Goal: Entertainment & Leisure: Browse casually

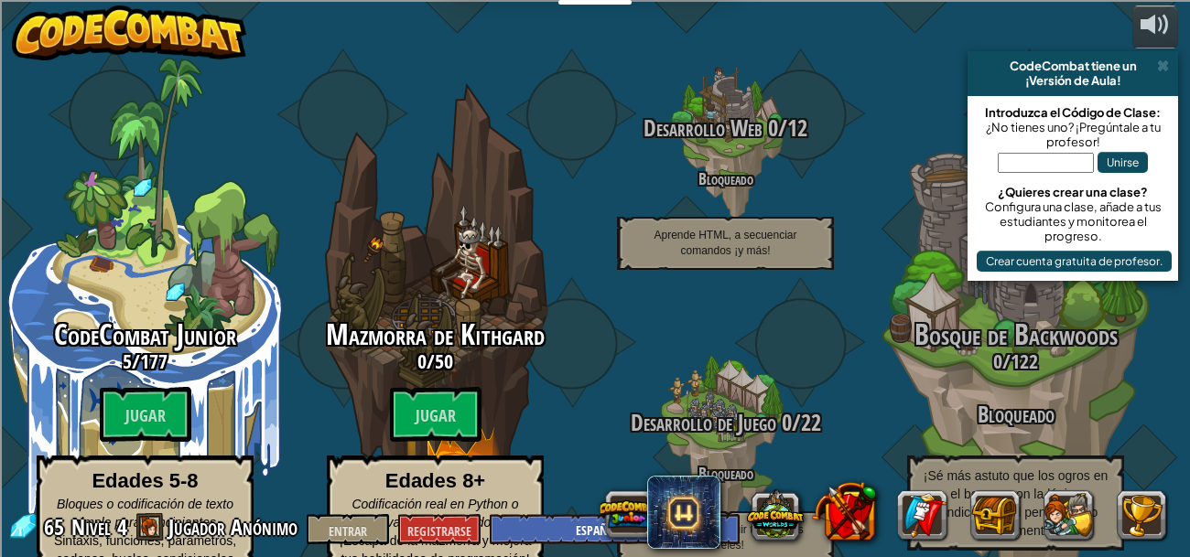
select select "es-ES"
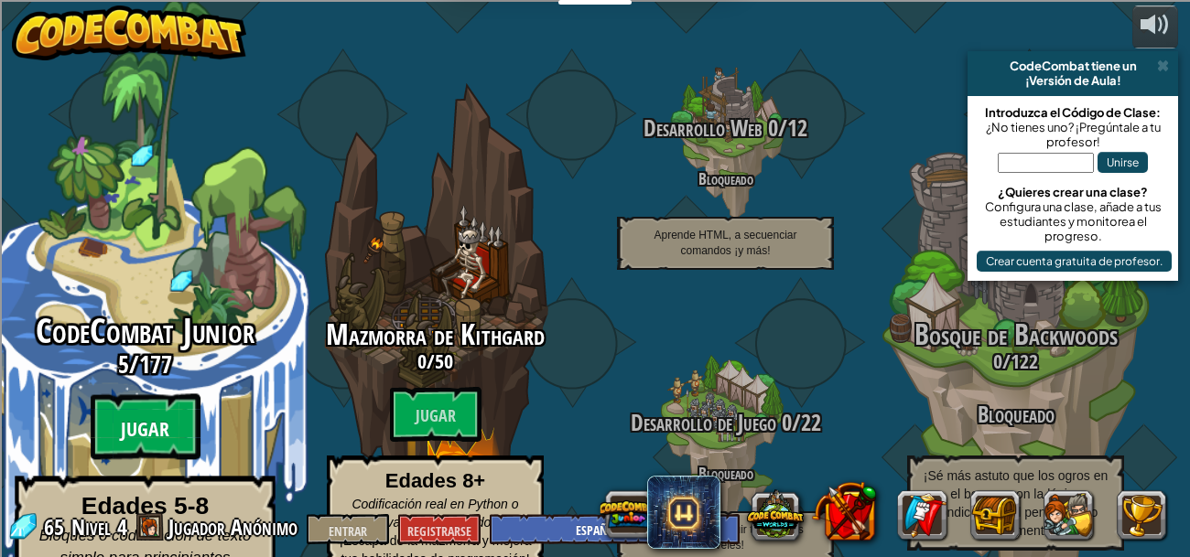
click at [150, 417] on font "Jugar" at bounding box center [145, 430] width 49 height 27
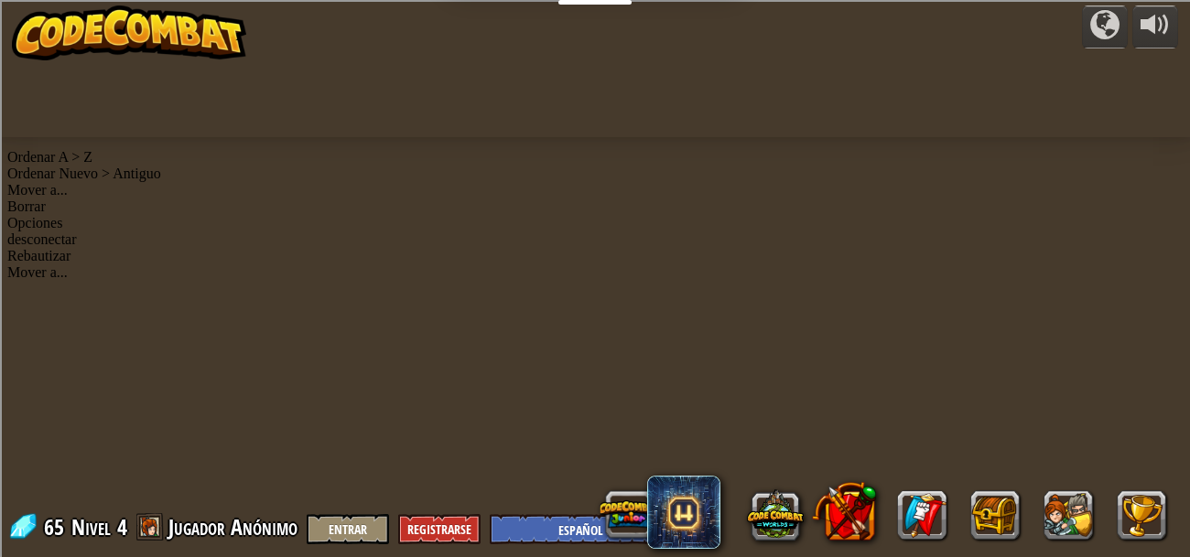
click at [150, 397] on div "powered by 65 Nivel 4 Jugador Anónimo Entrar Registrarse English (US) English (…" at bounding box center [595, 278] width 1190 height 557
select select "es-ES"
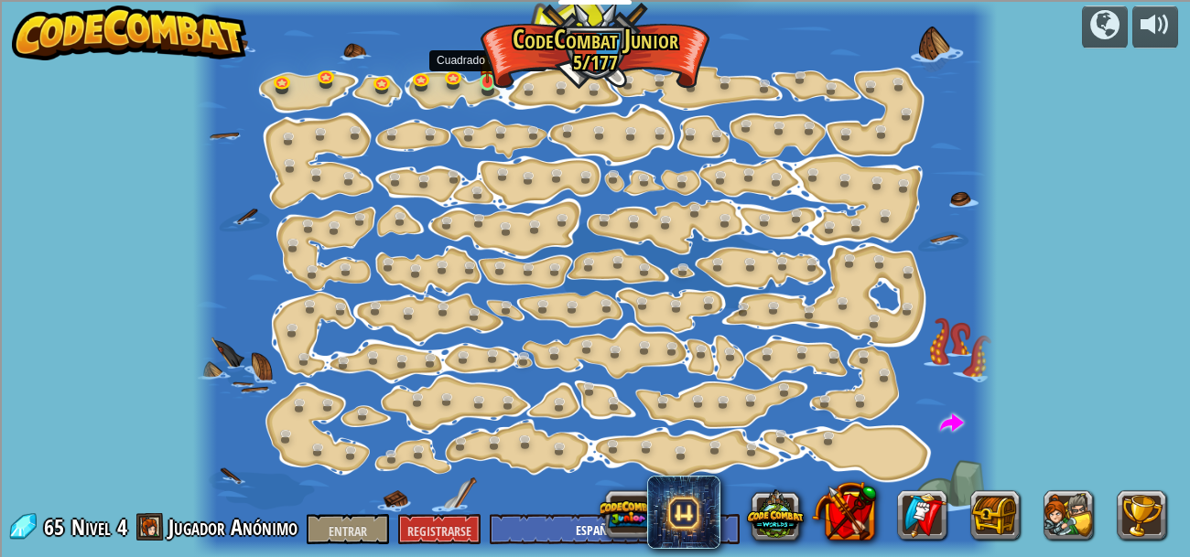
click at [491, 81] on img at bounding box center [488, 62] width 18 height 41
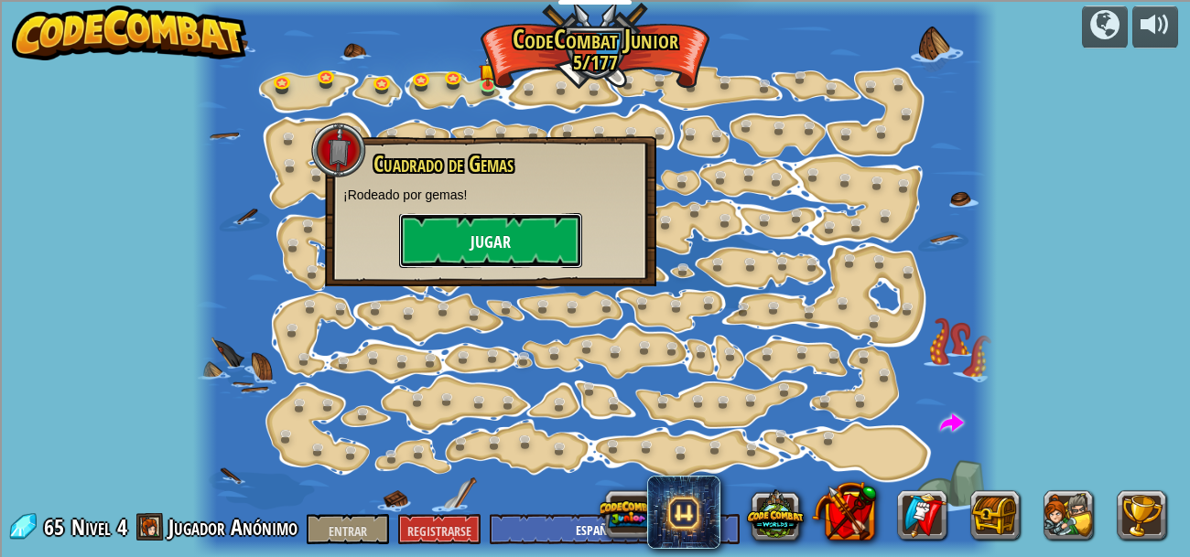
click at [520, 243] on button "Jugar" at bounding box center [490, 240] width 183 height 55
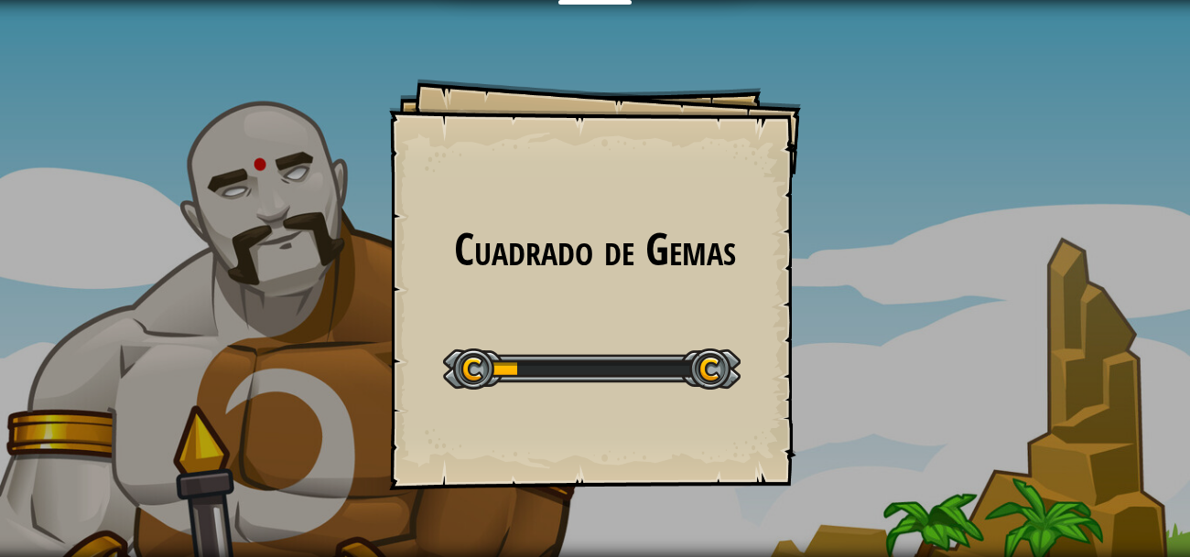
click at [528, 257] on h1 "Cuadrado de Gemas" at bounding box center [594, 249] width 375 height 49
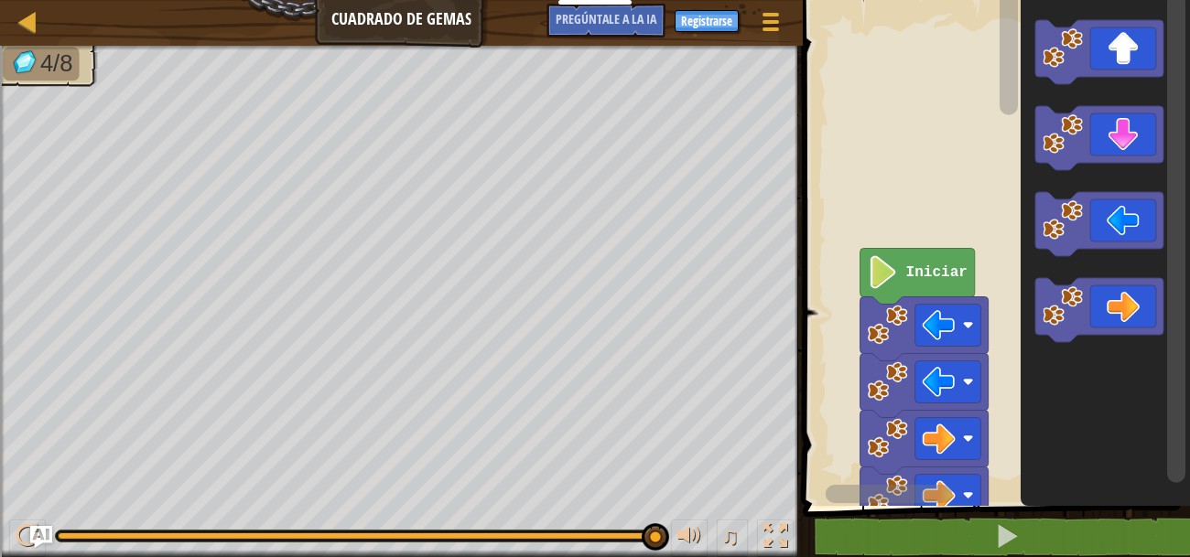
click at [936, 283] on icon "Espacio de trabajo de Blockly" at bounding box center [917, 277] width 114 height 56
click at [951, 276] on text "Iniciar" at bounding box center [936, 273] width 61 height 16
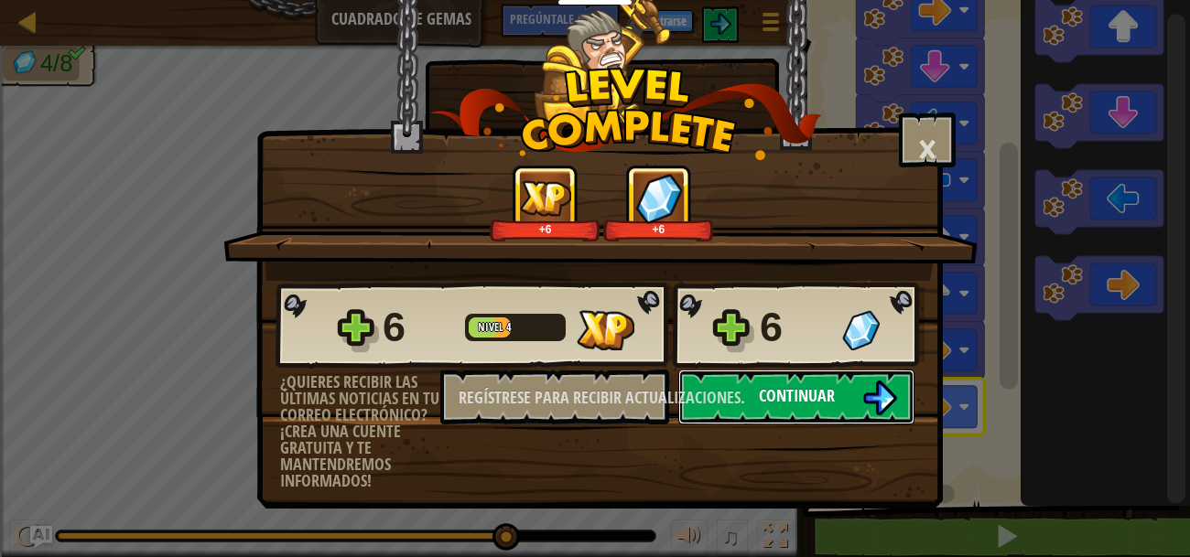
click at [802, 394] on font "Continuar" at bounding box center [797, 395] width 76 height 23
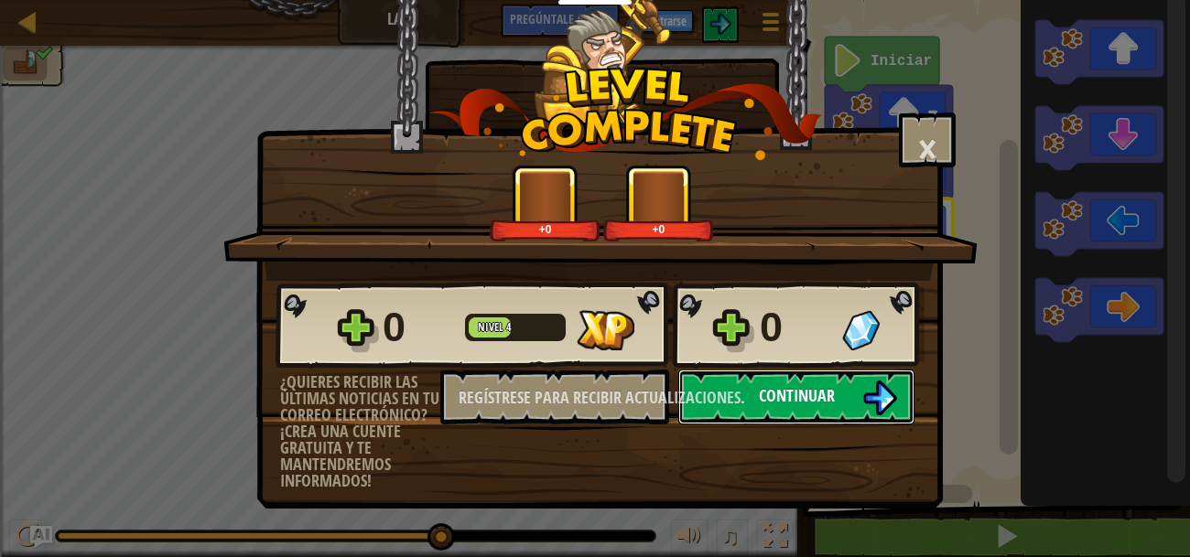
click at [866, 401] on img at bounding box center [879, 398] width 35 height 35
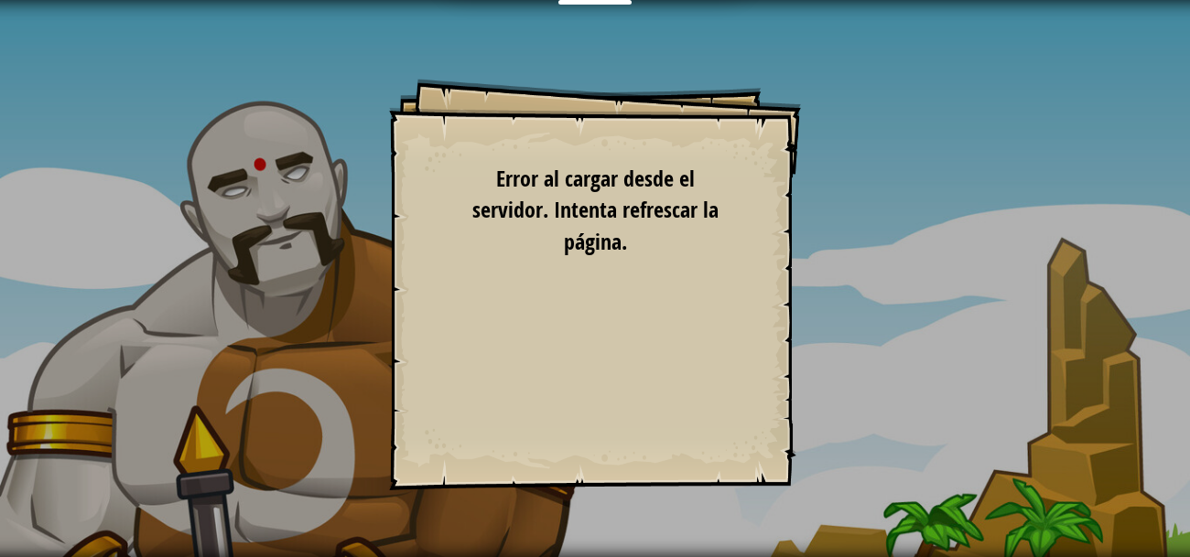
click at [729, 238] on div "Objetivos Nivel inicial Error al cargar desde el servidor. Intenta refrescar la…" at bounding box center [595, 285] width 412 height 412
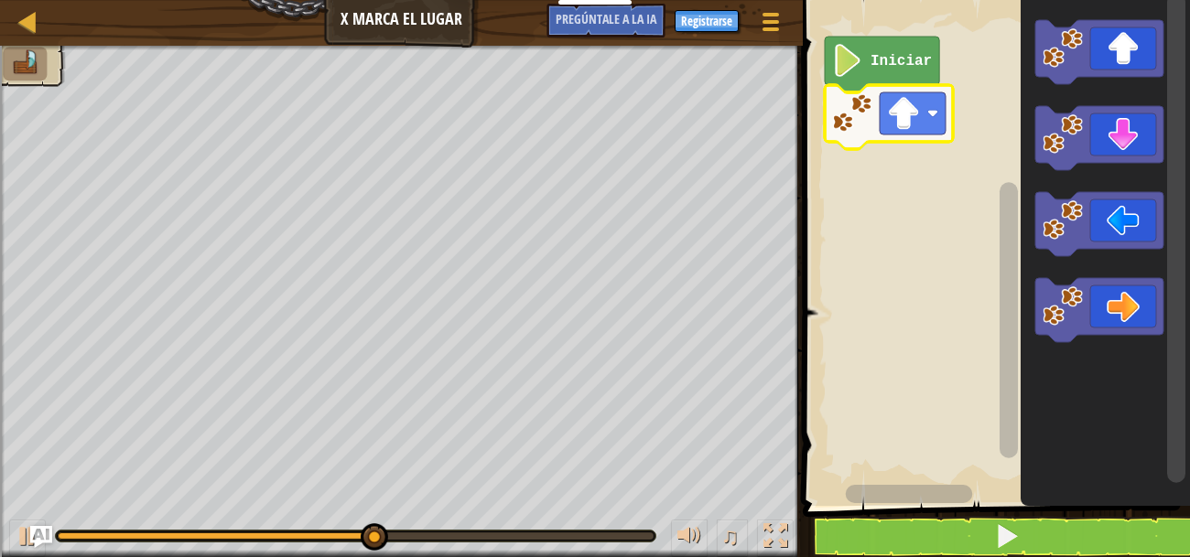
click at [913, 119] on image "Espacio de trabajo de Blockly" at bounding box center [903, 113] width 33 height 33
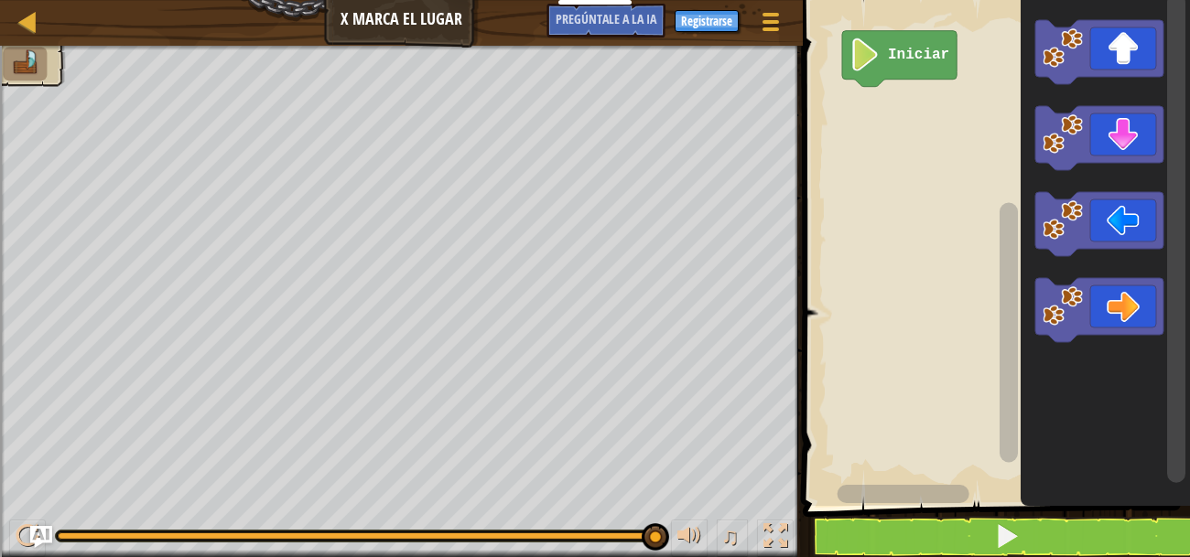
click at [885, 61] on icon "Espacio de trabajo de Blockly" at bounding box center [899, 59] width 114 height 56
click at [933, 47] on text "Iniciar" at bounding box center [918, 55] width 61 height 16
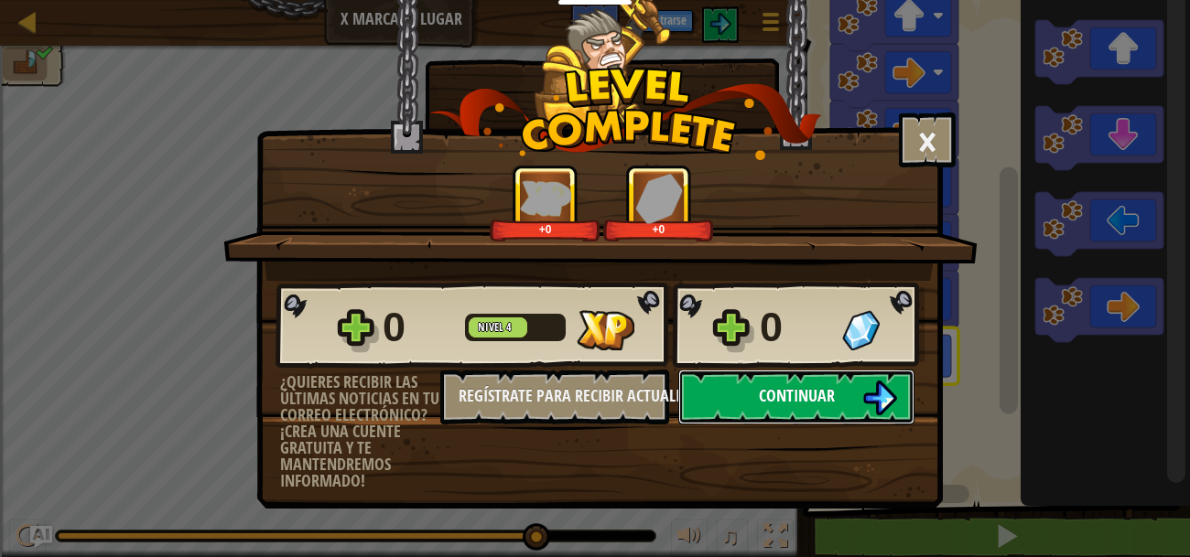
click at [846, 395] on button "Continuar" at bounding box center [796, 397] width 236 height 55
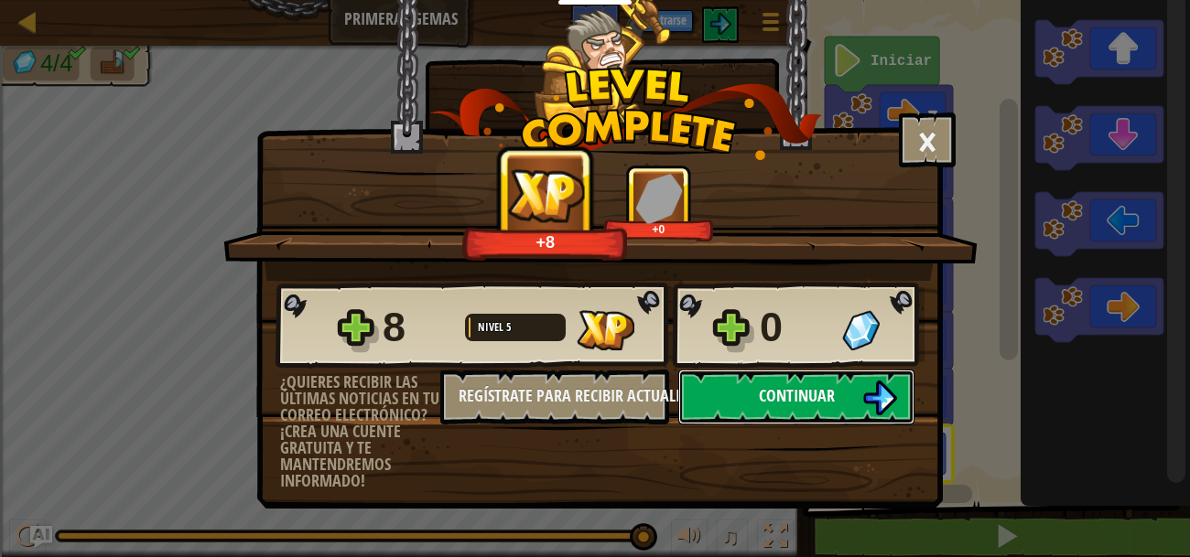
click at [798, 390] on span "Continuar" at bounding box center [797, 395] width 76 height 23
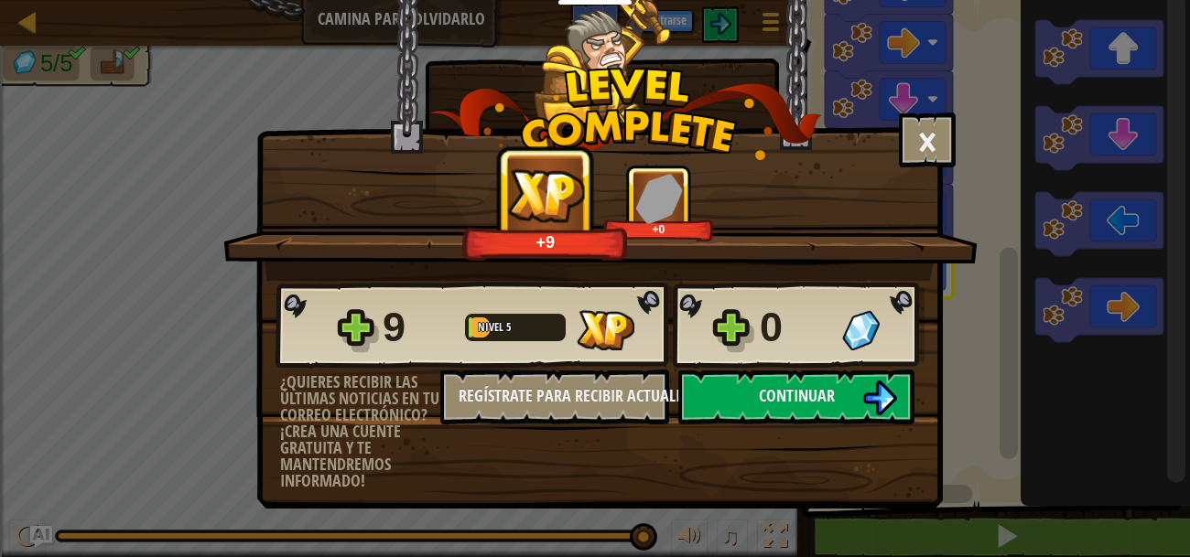
click at [1113, 321] on div "× Puntúa este nivel: +9 +0 Reticulating Splines... 9 Nivel 5 0 ¿Quieres recibir…" at bounding box center [595, 278] width 1190 height 557
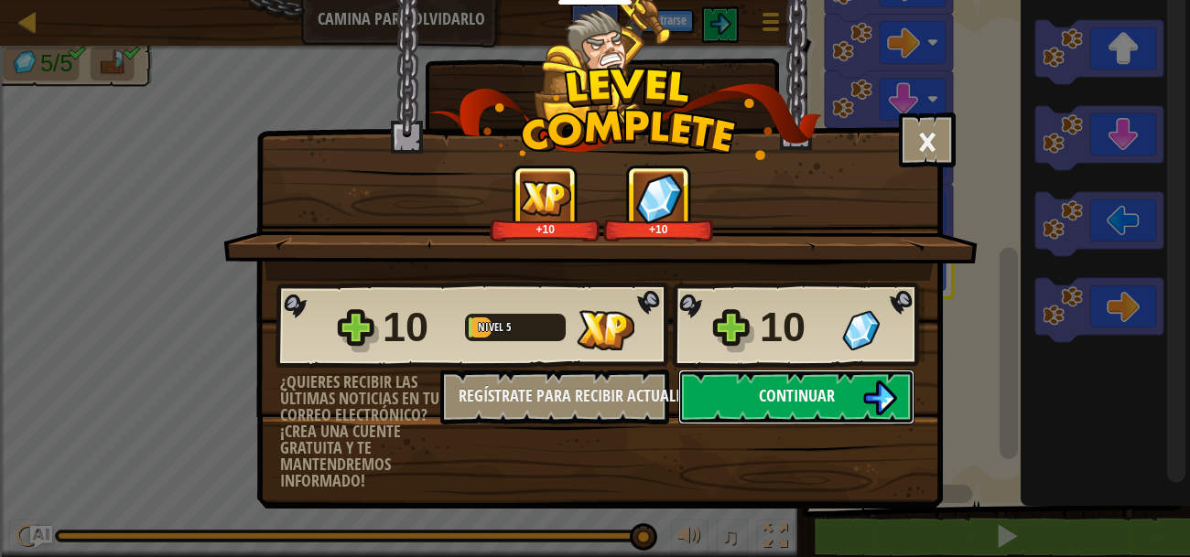
click at [877, 392] on img at bounding box center [879, 398] width 35 height 35
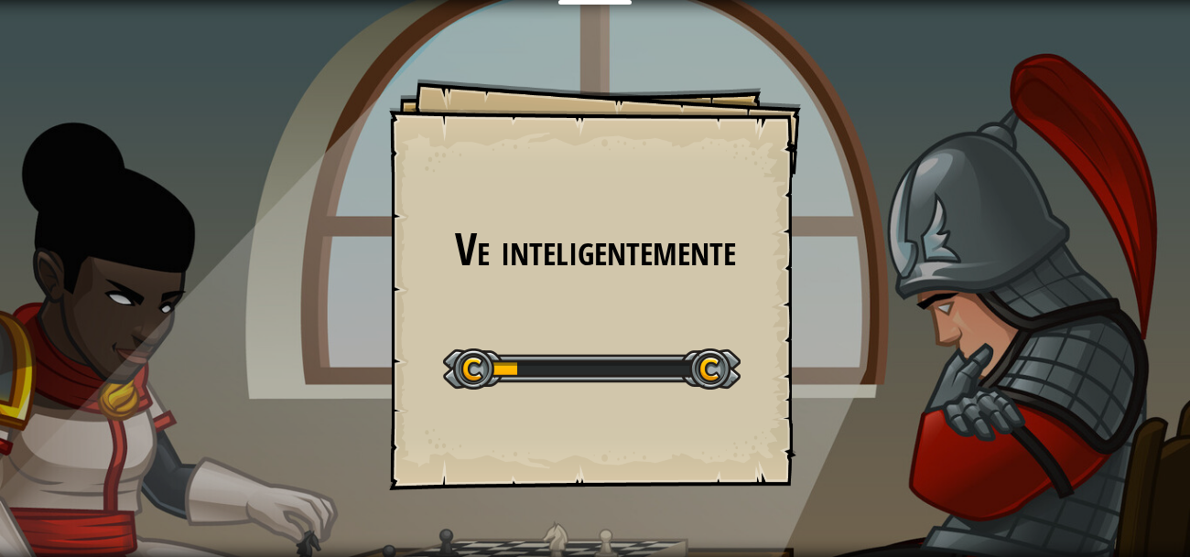
click at [1069, 351] on div "Ve inteligentemente Goals Start Level Error al cargar desde el servidor. Intent…" at bounding box center [595, 278] width 1190 height 557
click at [1067, 341] on div "Ve inteligentemente Goals Start Level Error al cargar desde el servidor. Intent…" at bounding box center [595, 278] width 1190 height 557
click at [1053, 360] on div "Ve inteligentemente Goals Start Level Error al cargar desde el servidor. Intent…" at bounding box center [595, 278] width 1190 height 557
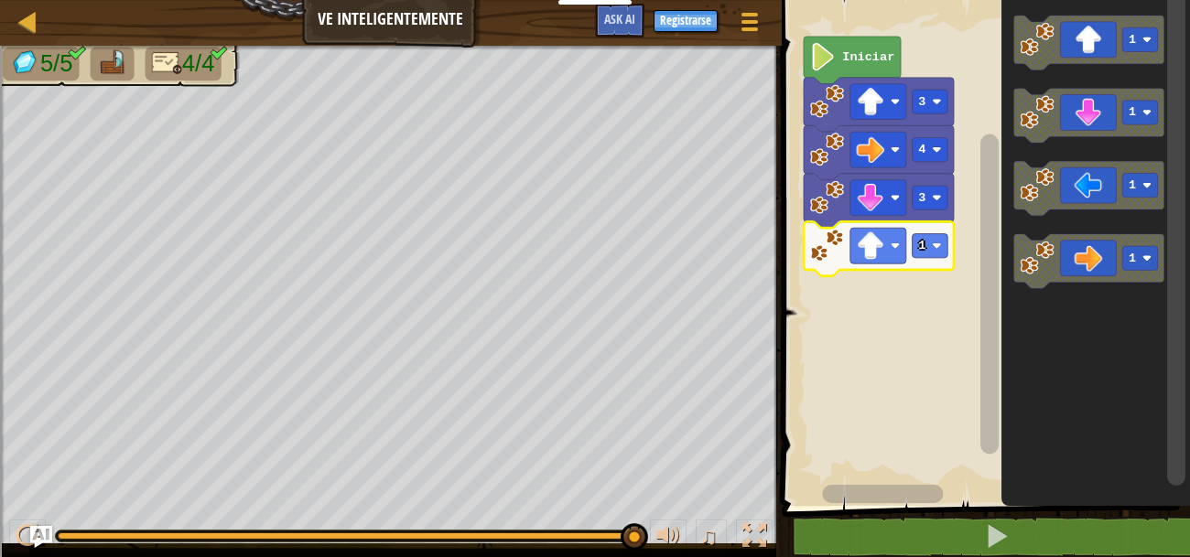
click at [0, 0] on div at bounding box center [0, 0] width 0 height 0
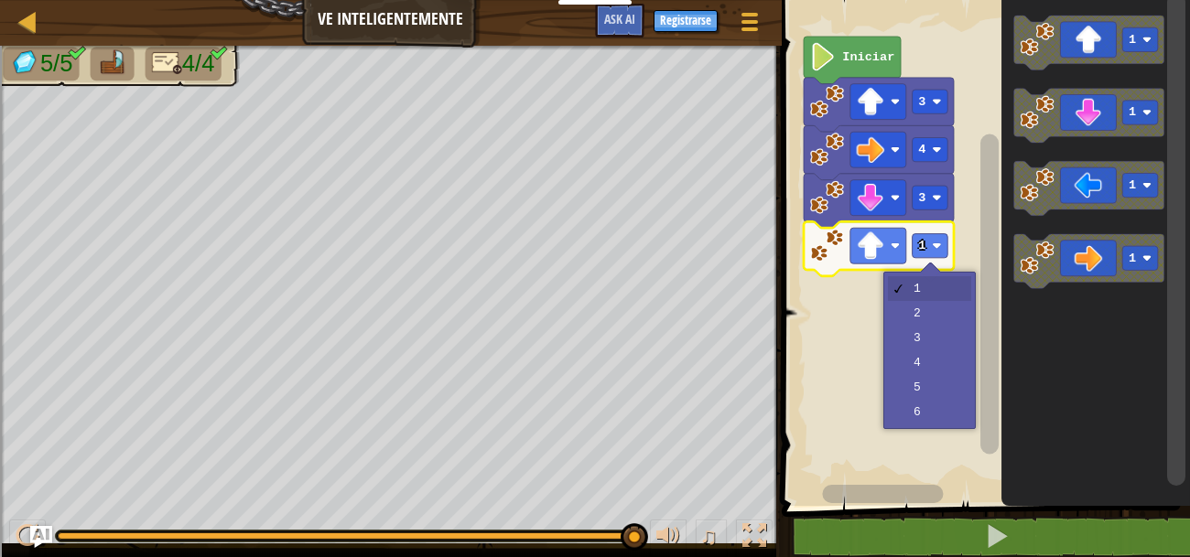
click at [936, 313] on rect "Espacio de trabajo de Blockly" at bounding box center [983, 248] width 414 height 515
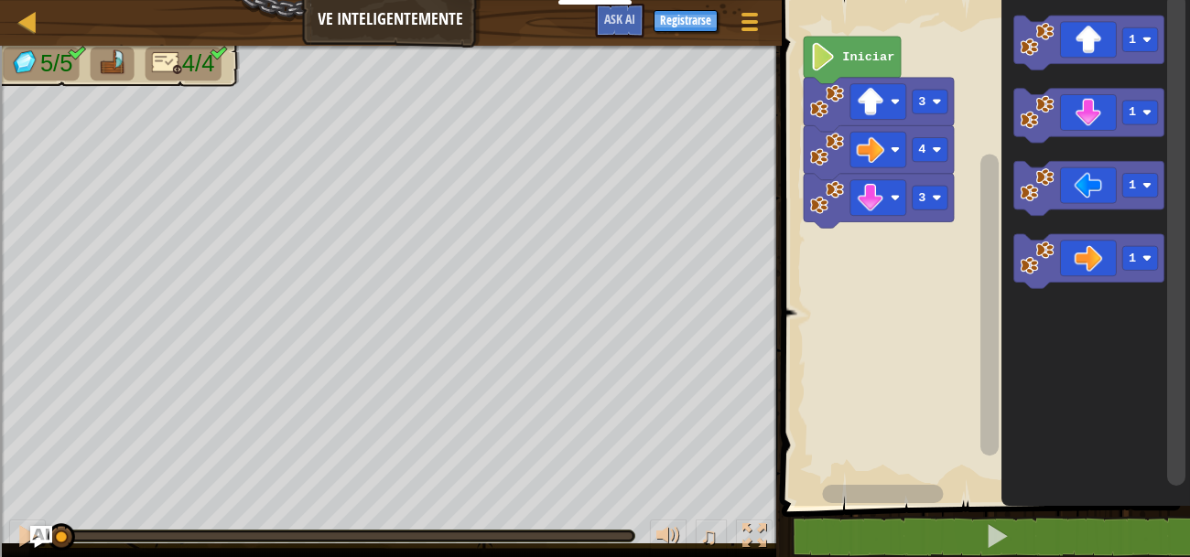
click at [937, 200] on image "Espacio de trabajo de Blockly" at bounding box center [936, 197] width 9 height 9
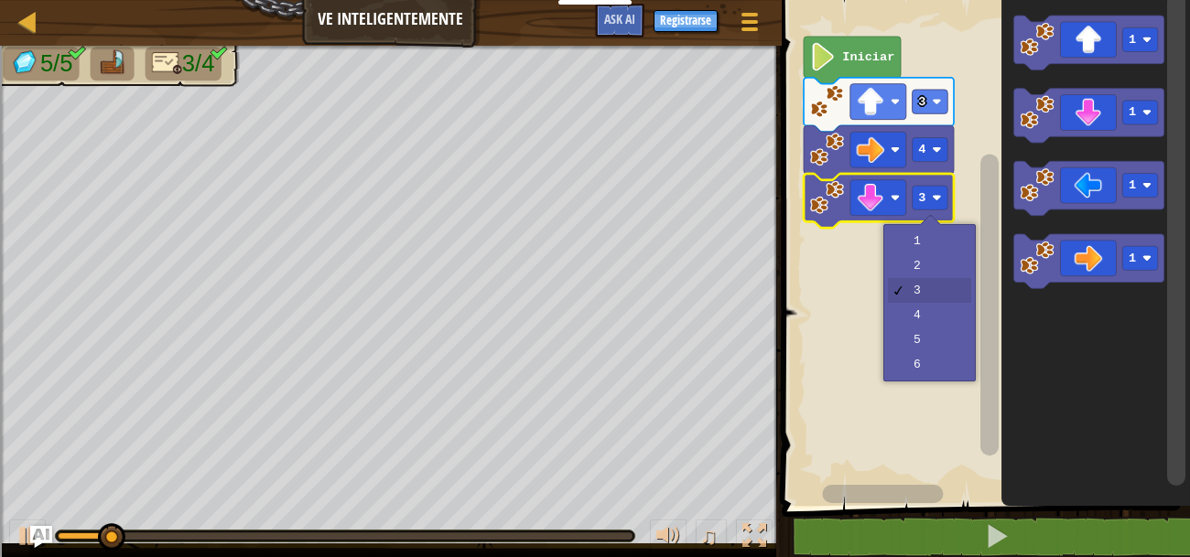
click at [944, 314] on rect "Espacio de trabajo de Blockly" at bounding box center [983, 248] width 414 height 515
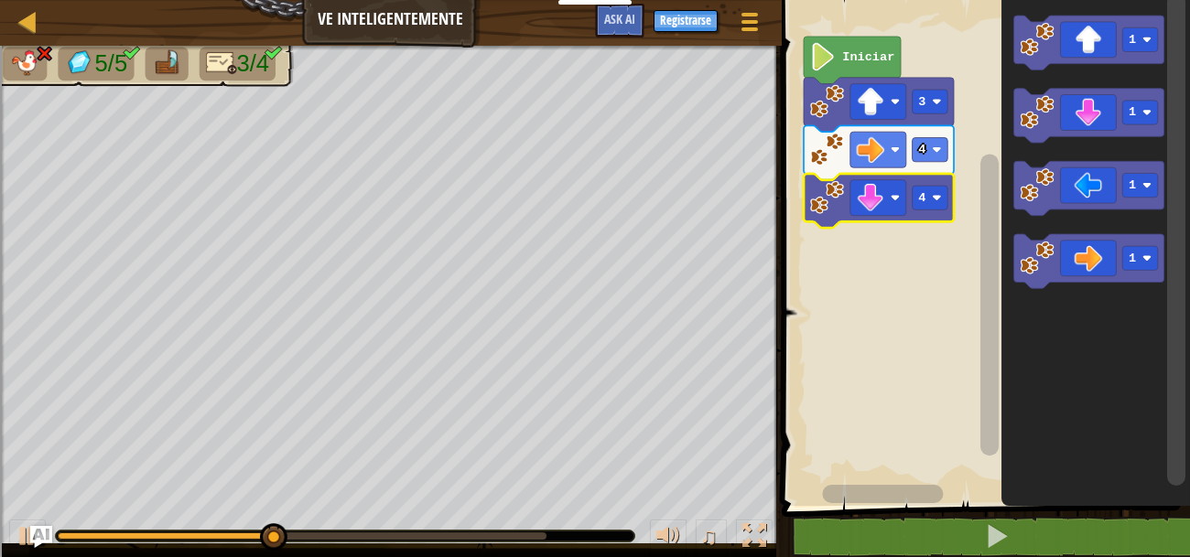
click at [927, 198] on rect "Espacio de trabajo de Blockly" at bounding box center [930, 198] width 36 height 24
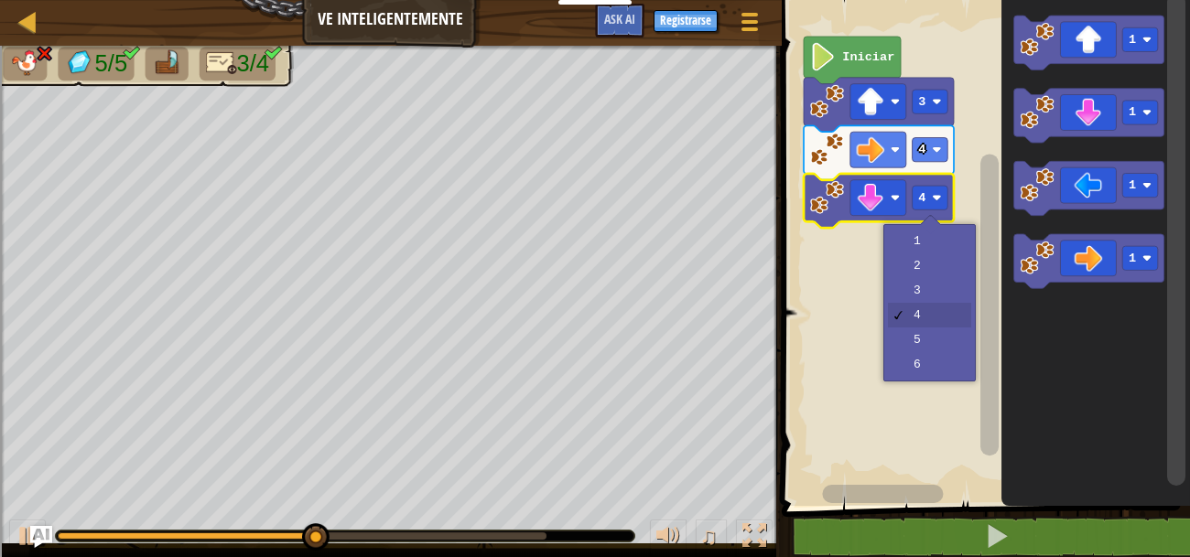
click at [937, 287] on rect "Espacio de trabajo de Blockly" at bounding box center [983, 248] width 414 height 515
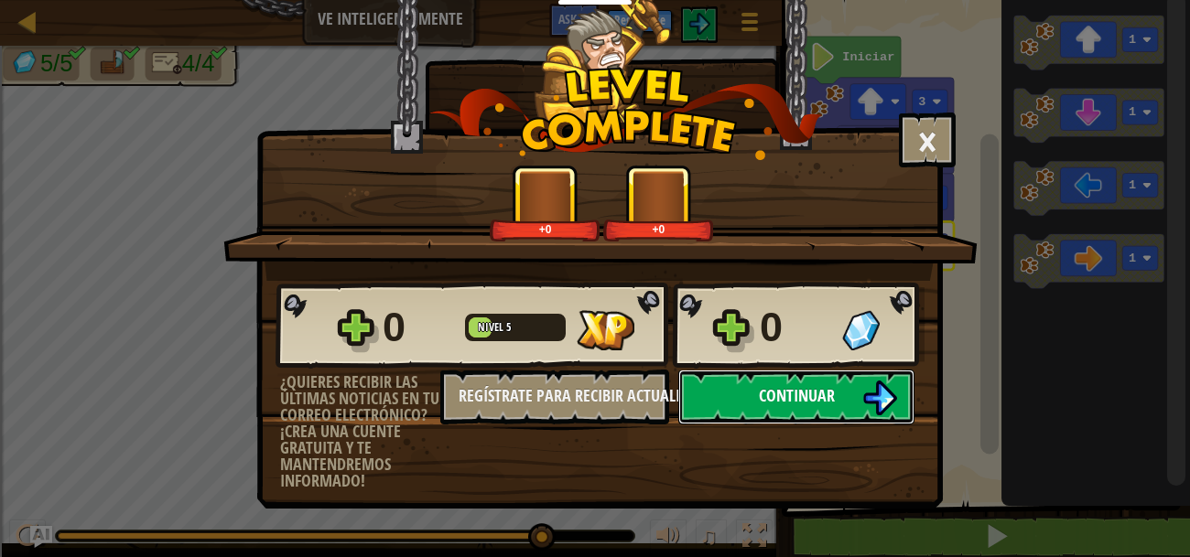
click at [863, 391] on img at bounding box center [879, 398] width 35 height 35
